Goal: Task Accomplishment & Management: Use online tool/utility

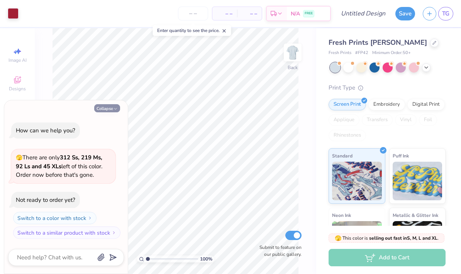
click at [115, 107] on button "Collapse" at bounding box center [107, 108] width 26 height 8
type textarea "x"
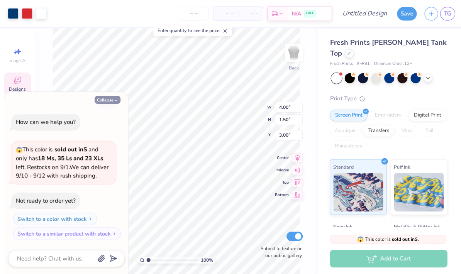
click at [120, 102] on button "Collapse" at bounding box center [107, 99] width 26 height 8
type textarea "x"
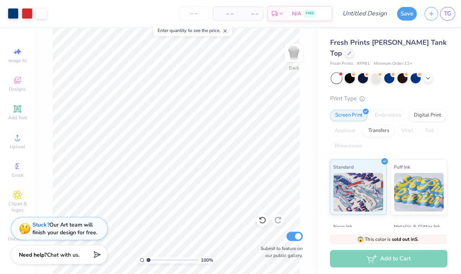
click at [317, 118] on div "Fresh Prints Marilyn Tank Top Fresh Prints # FP81 Minimum Order: 12 + Print Typ…" at bounding box center [388, 180] width 145 height 305
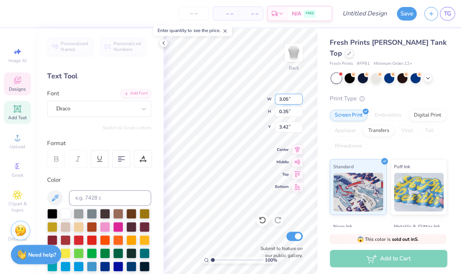
type input "4.00"
type input "1.50"
type input "3.00"
click at [239, 93] on div "100 % Back W 4.00 3.05 " H 1.50 0.35 " Y 3.00 3.42 " Center Middle Top Bottom S…" at bounding box center [239, 151] width 153 height 246
type input "3.54913808125675"
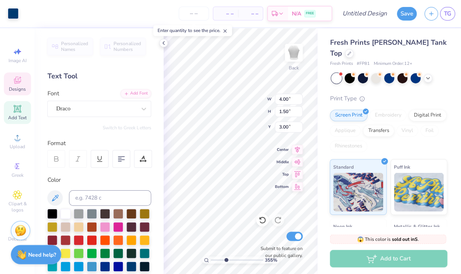
type input "3.05"
type input "0.35"
type input "3.42"
type input "3.54913808125675"
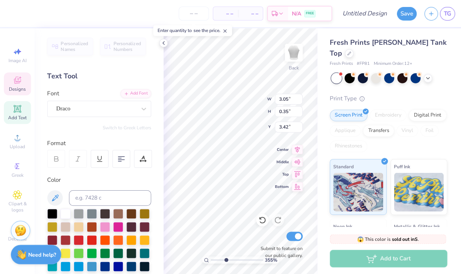
type textarea "A"
type textarea "ZTA"
type input "3.54913808125675"
type input "1.86"
type input "0.14"
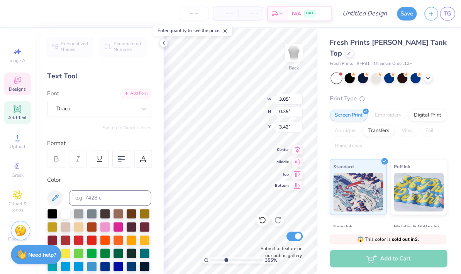
type input "3.93"
type input "3.54913808125675"
type input "4.00"
type input "1.50"
type input "3.00"
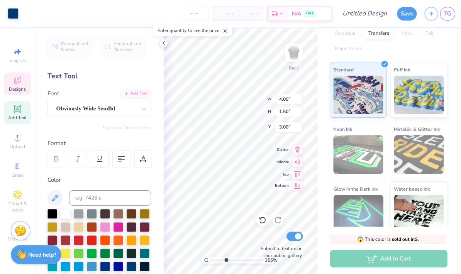
scroll to position [97, 0]
type input "3.54913808125675"
type input "1.86"
type input "0.14"
type input "3.93"
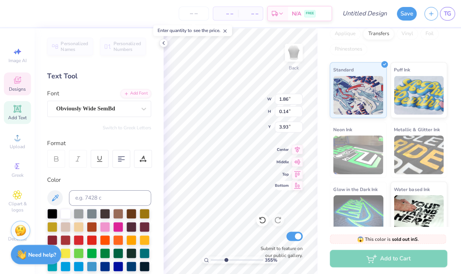
scroll to position [0, 2]
type input "3.54913808125675"
type textarea "B"
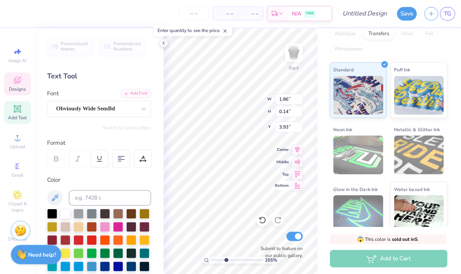
type textarea "s"
type textarea "SEEK THE NOBELST"
type input "3.54913808125675"
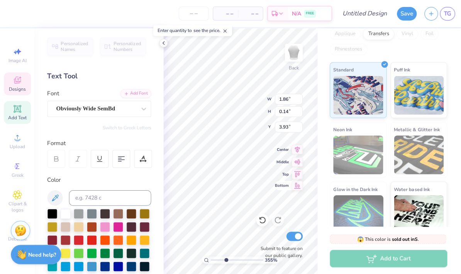
type textarea "SEEK THE NOBLEST"
type input "3.54913808125675"
type input "2.69"
type input "0.14"
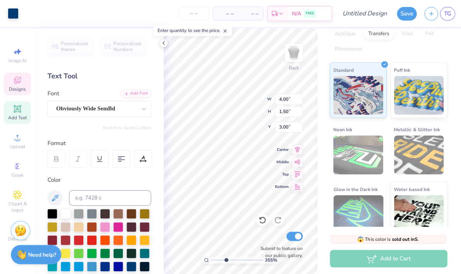
type input "3.93"
type input "3.54913808125675"
type input "2.26"
type input "0.12"
type input "3.54913808125675"
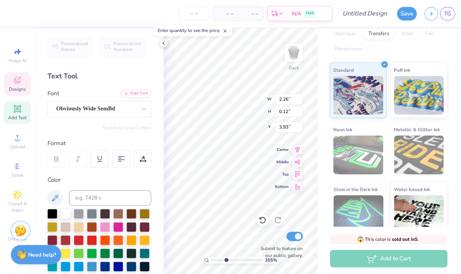
type input "3.98"
type input "3.54913808125675"
type input "3.92"
click at [163, 45] on icon at bounding box center [163, 43] width 6 height 6
type input "6.26933652688998"
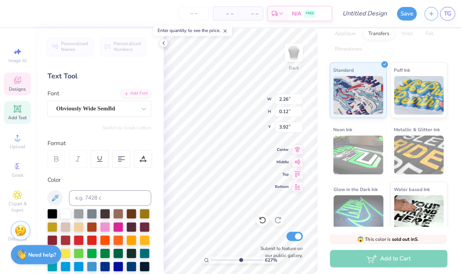
type input "1.91"
type input "0.10"
type input "6.26933652688998"
type input "3.93"
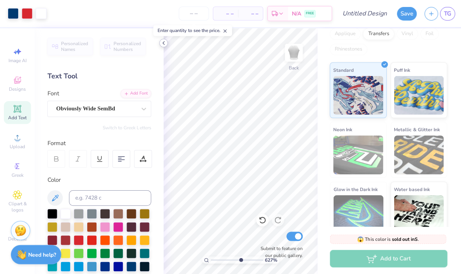
click at [163, 46] on div at bounding box center [163, 43] width 8 height 8
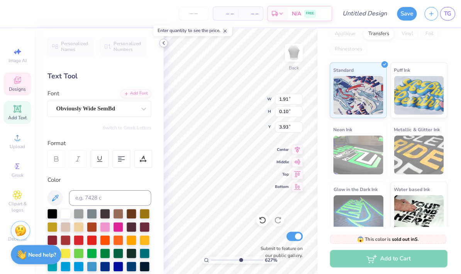
click at [166, 42] on div at bounding box center [163, 43] width 8 height 8
type input "5.04435938163267"
type input "3.88"
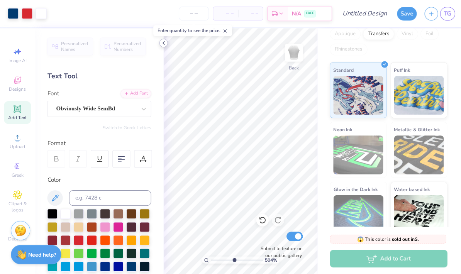
click at [163, 42] on polyline at bounding box center [163, 42] width 2 height 3
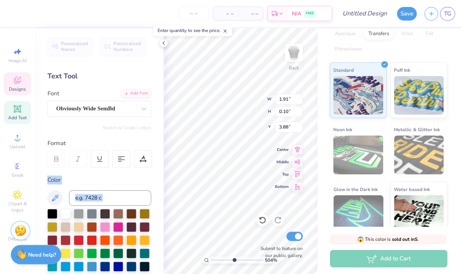
type input "5.04435938163267"
type input "3.82"
type input "5.04435938163267"
type input "3.88"
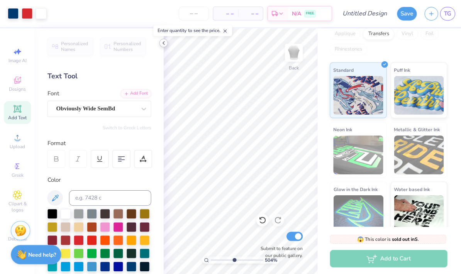
click at [164, 46] on icon at bounding box center [163, 43] width 6 height 6
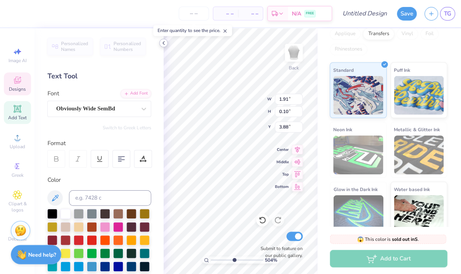
type input "5.04435938163267"
type input "3.98"
type input "5.04435938163267"
type input "3.93"
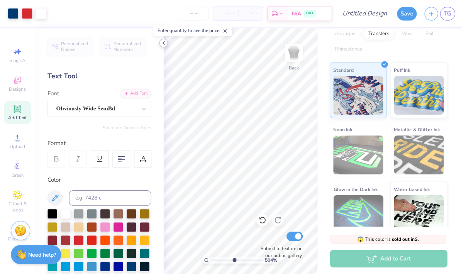
click at [163, 46] on icon at bounding box center [163, 43] width 6 height 6
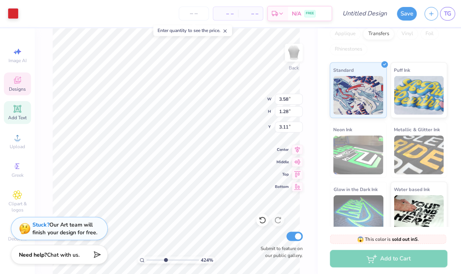
type input "4.24264423165458"
type input "3.00"
click at [261, 216] on icon at bounding box center [261, 219] width 8 height 8
type input "4.24264423165458"
type input "3.11"
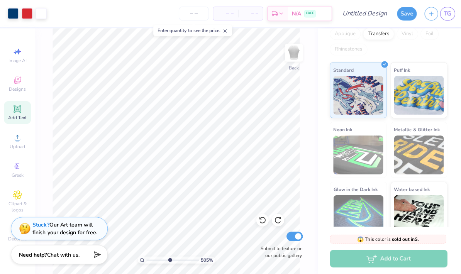
type input "5.02209650891885"
